Goal: Task Accomplishment & Management: Manage account settings

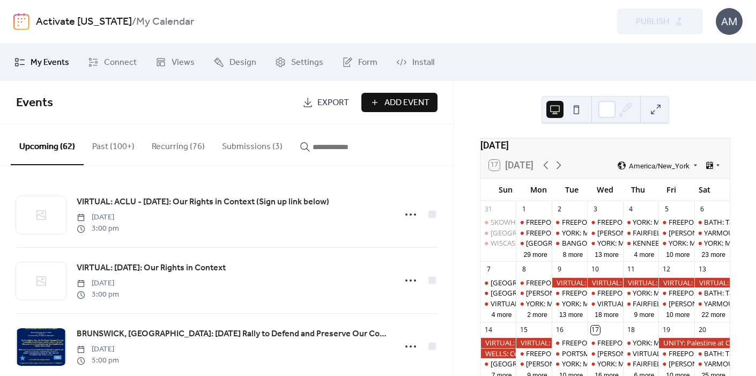
click at [257, 150] on button "Submissions (3)" at bounding box center [252, 144] width 78 height 40
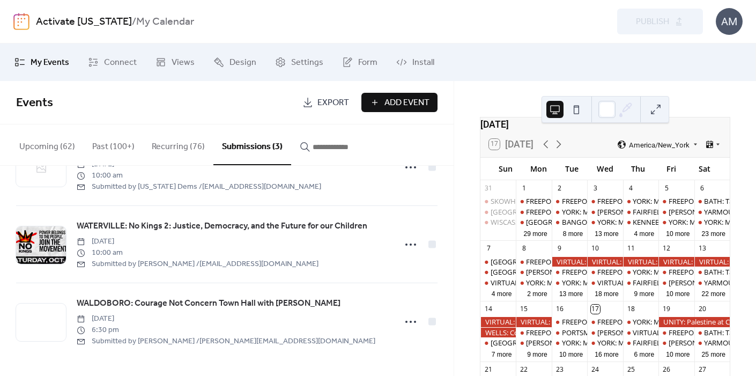
scroll to position [26, 0]
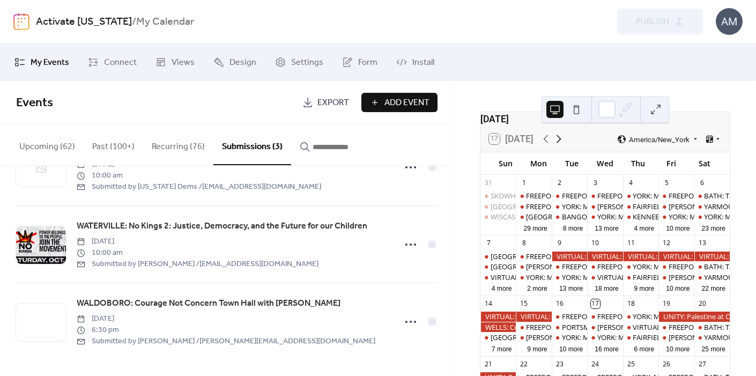
click at [559, 145] on icon at bounding box center [558, 138] width 13 height 13
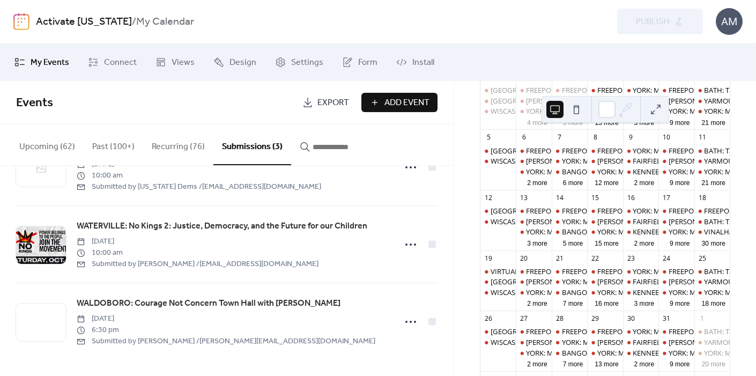
scroll to position [134, 0]
click at [700, 246] on button "30 more" at bounding box center [714, 241] width 32 height 10
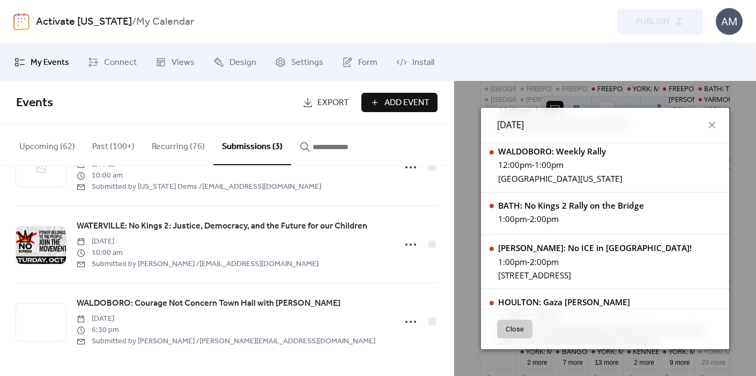
scroll to position [1620, 0]
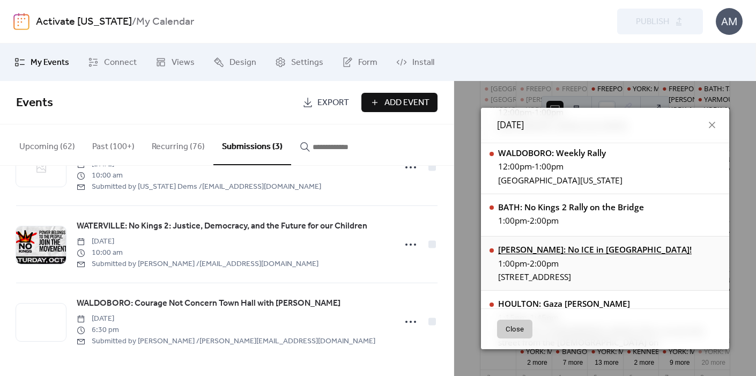
click at [575, 244] on div "[PERSON_NAME]: No ICE in [GEOGRAPHIC_DATA]!" at bounding box center [595, 249] width 194 height 11
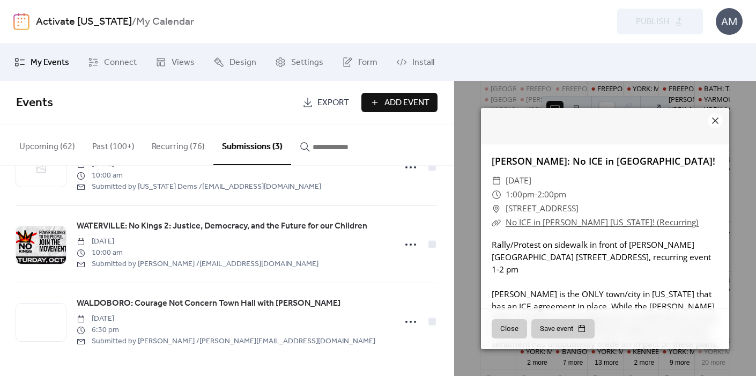
scroll to position [88, 0]
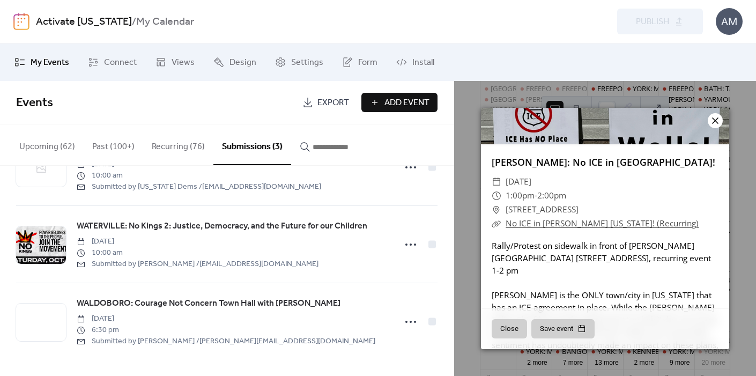
click at [716, 123] on icon at bounding box center [715, 120] width 13 height 13
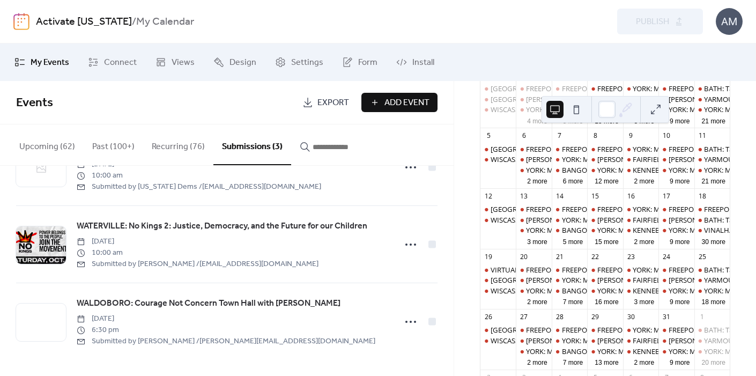
click at [46, 150] on button "Upcoming (62)" at bounding box center [47, 144] width 73 height 40
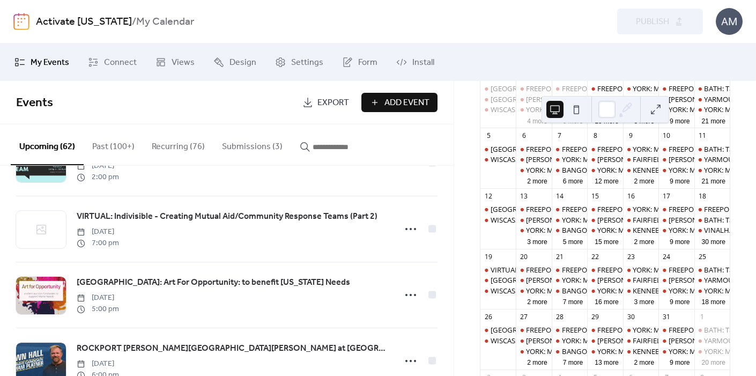
scroll to position [1767, 0]
click at [302, 148] on icon "button" at bounding box center [305, 147] width 11 height 11
click at [313, 148] on input "button" at bounding box center [345, 146] width 64 height 13
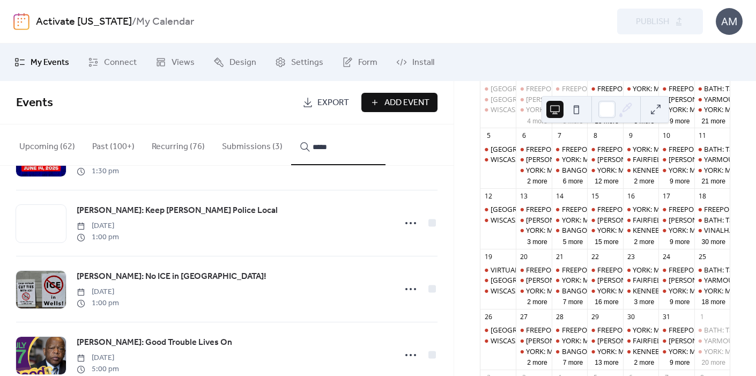
scroll to position [335, 0]
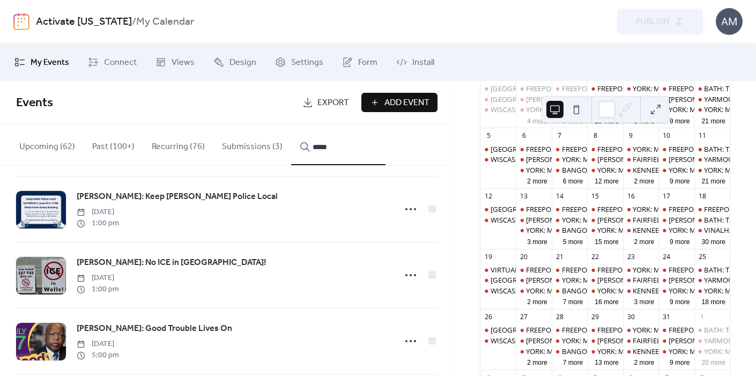
type input "*****"
click at [119, 262] on span "[PERSON_NAME]: No ICE in [GEOGRAPHIC_DATA]!" at bounding box center [172, 262] width 190 height 13
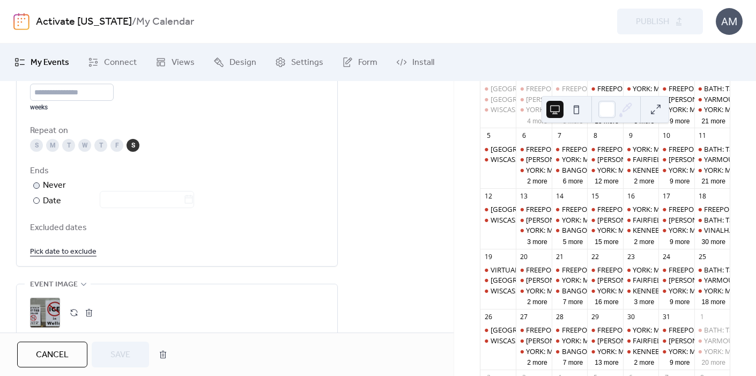
scroll to position [636, 0]
click at [84, 256] on link "Pick date to exclude" at bounding box center [63, 249] width 66 height 13
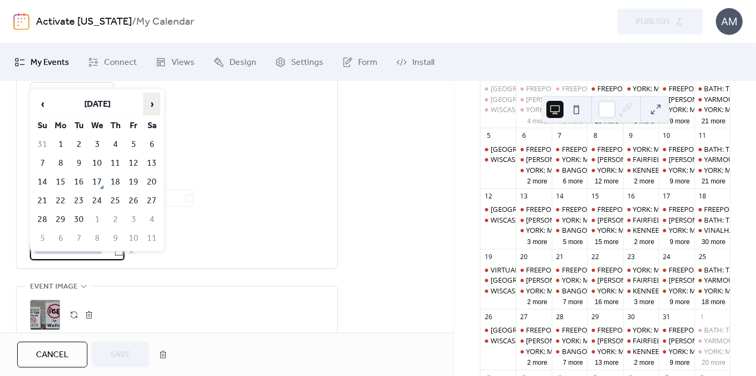
click at [152, 107] on span "›" at bounding box center [152, 103] width 16 height 21
click at [153, 183] on td "18" at bounding box center [151, 182] width 17 height 18
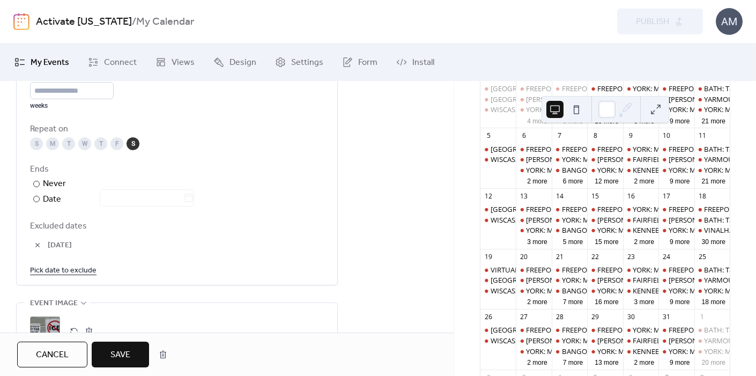
click at [119, 357] on span "Save" at bounding box center [120, 355] width 20 height 13
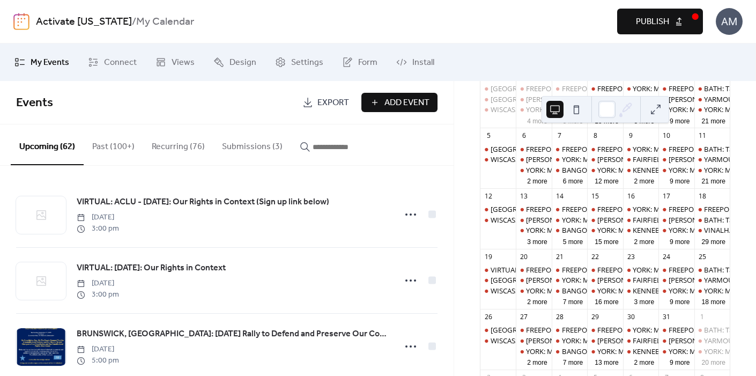
click at [659, 21] on span "Publish" at bounding box center [652, 22] width 33 height 13
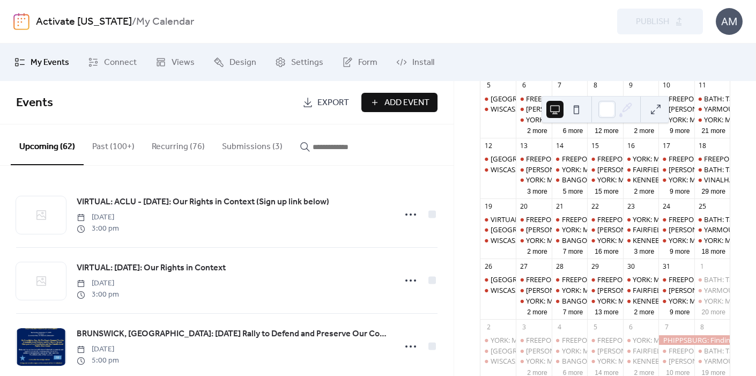
scroll to position [186, 0]
click at [703, 194] on button "29 more" at bounding box center [714, 189] width 32 height 10
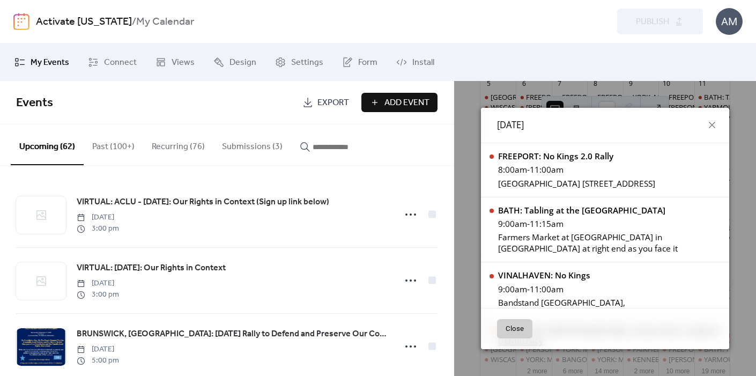
scroll to position [0, 0]
click at [247, 148] on button "Submissions (3)" at bounding box center [252, 144] width 78 height 40
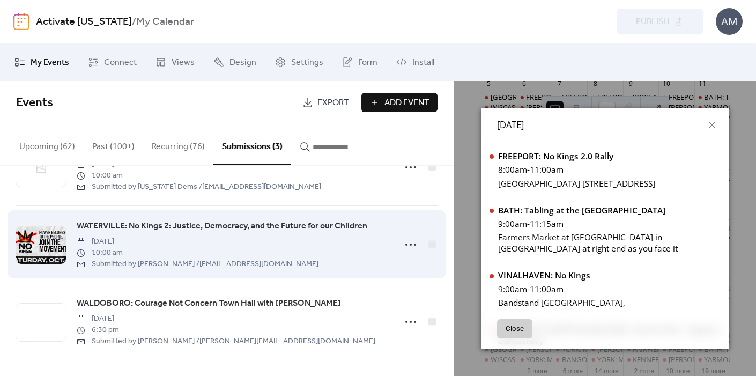
scroll to position [54, 0]
click at [229, 228] on span "WATERVILLE: No Kings 2: Justice, Democracy, and the Future for our Children" at bounding box center [222, 226] width 291 height 13
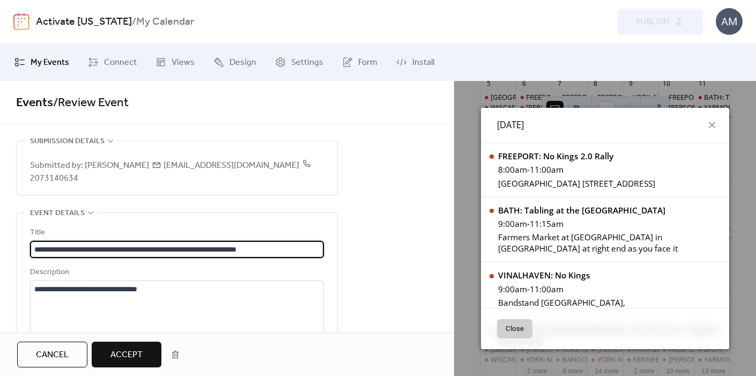
drag, startPoint x: 290, startPoint y: 240, endPoint x: 32, endPoint y: 225, distance: 258.3
click at [32, 226] on div "**********" at bounding box center [177, 242] width 294 height 32
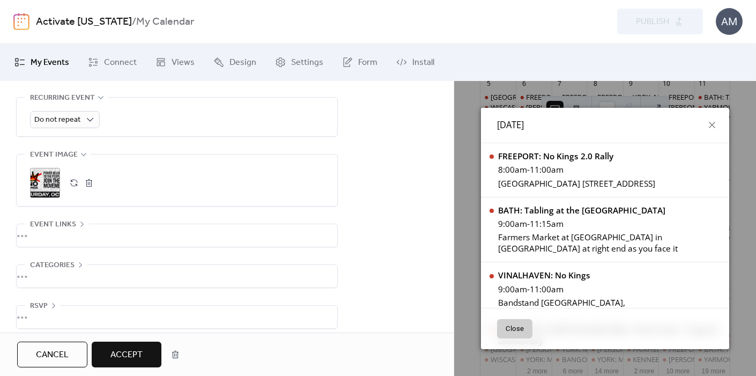
click at [138, 358] on span "Accept" at bounding box center [126, 355] width 32 height 13
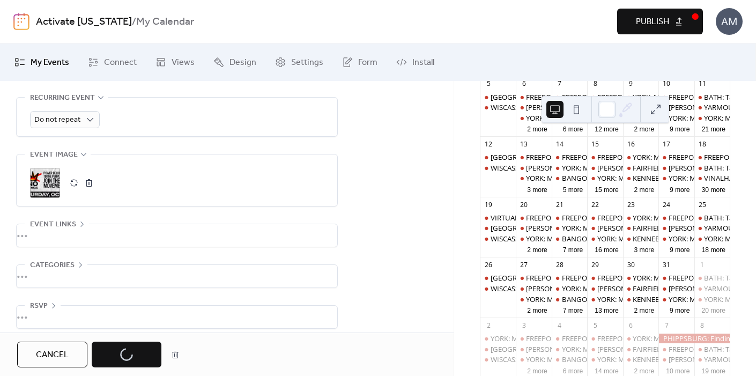
click at [654, 24] on span "Publish" at bounding box center [652, 22] width 33 height 13
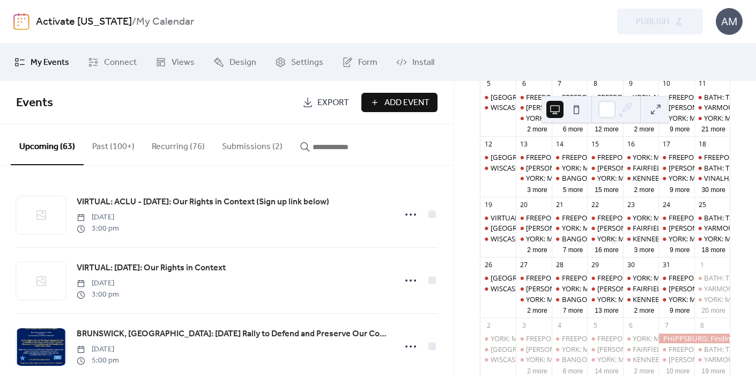
click at [247, 148] on button "Submissions (2)" at bounding box center [252, 144] width 78 height 40
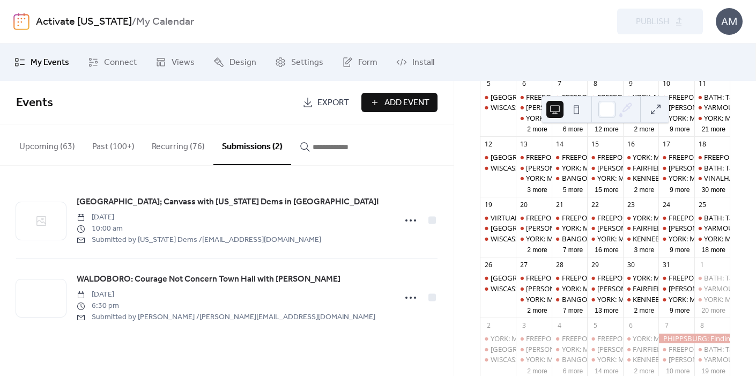
click at [246, 151] on button "Submissions (2)" at bounding box center [252, 144] width 78 height 41
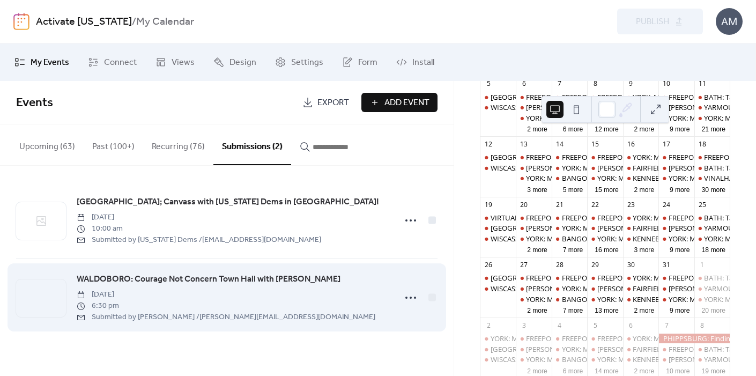
click at [204, 282] on span "WALDOBORO: Courage Not Concern Town Hall with [PERSON_NAME]" at bounding box center [209, 279] width 264 height 13
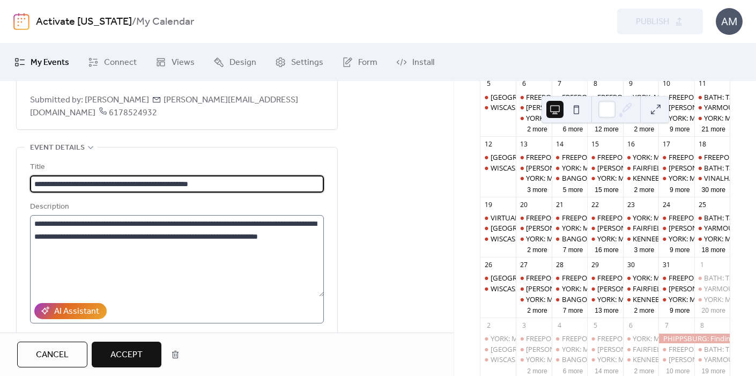
scroll to position [68, 0]
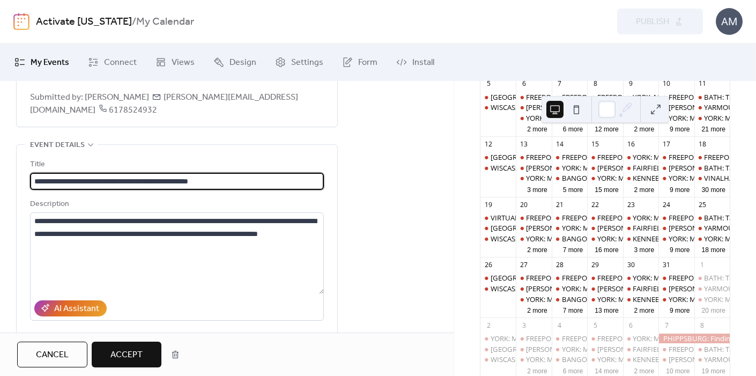
drag, startPoint x: 255, startPoint y: 170, endPoint x: 80, endPoint y: 171, distance: 174.8
click at [80, 173] on input "**********" at bounding box center [177, 181] width 294 height 17
drag, startPoint x: 249, startPoint y: 168, endPoint x: 97, endPoint y: 157, distance: 152.6
click at [97, 158] on div "**********" at bounding box center [177, 174] width 294 height 32
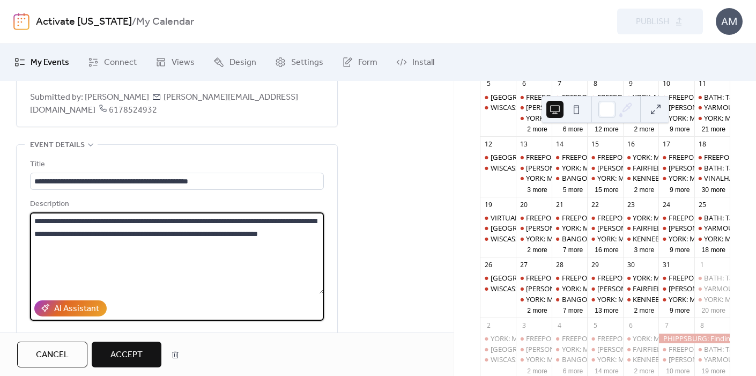
click at [191, 264] on textarea "**********" at bounding box center [177, 252] width 294 height 81
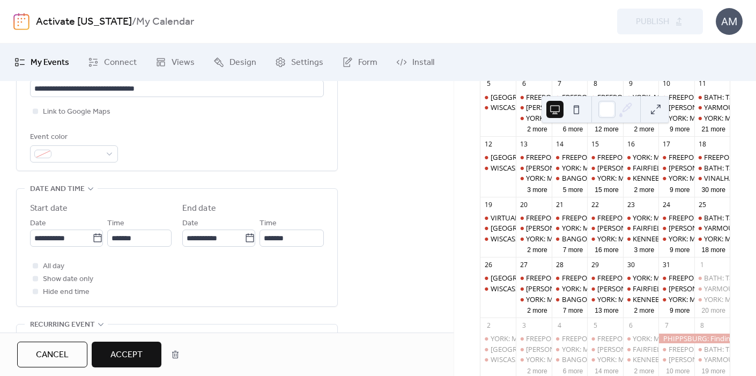
scroll to position [346, 0]
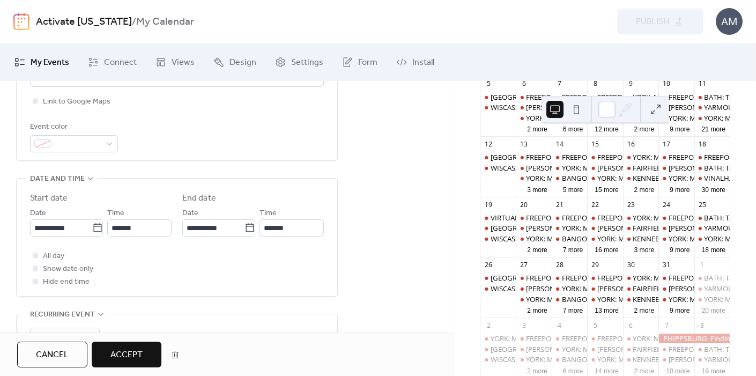
click at [131, 356] on span "Accept" at bounding box center [126, 355] width 32 height 13
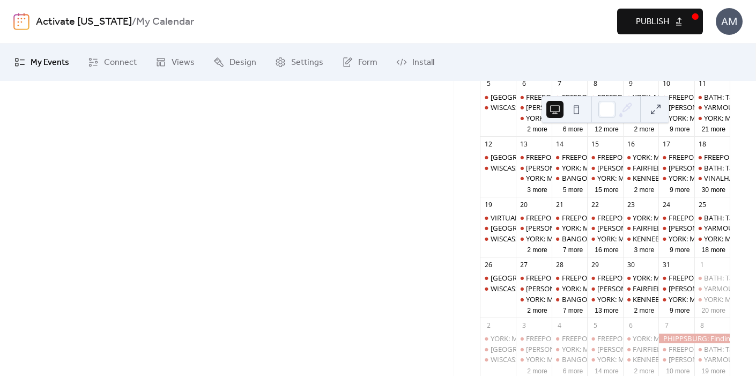
click at [668, 24] on span "Publish" at bounding box center [652, 22] width 33 height 13
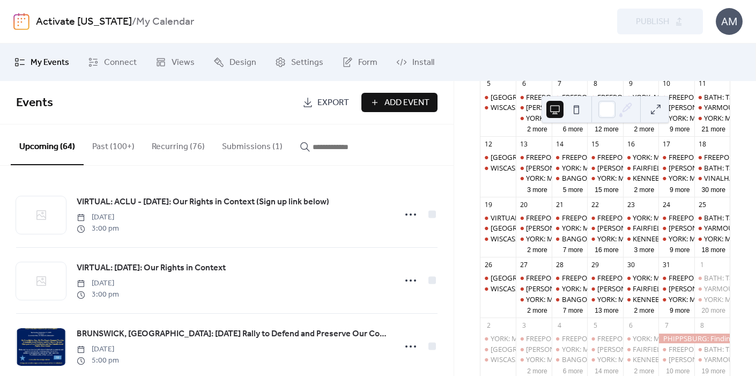
click at [255, 149] on button "Submissions (1)" at bounding box center [252, 144] width 78 height 40
